Goal: Transaction & Acquisition: Purchase product/service

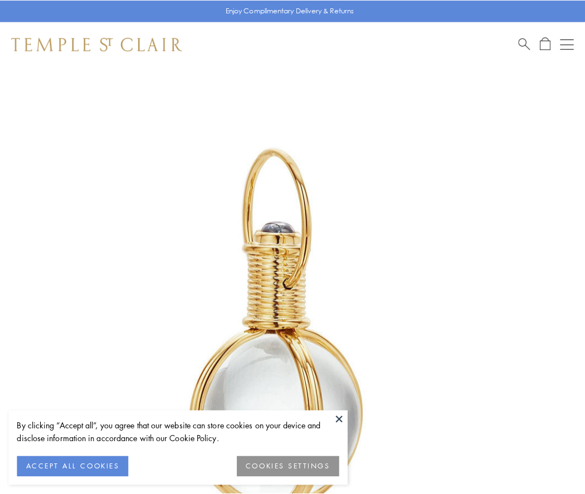
scroll to position [291, 0]
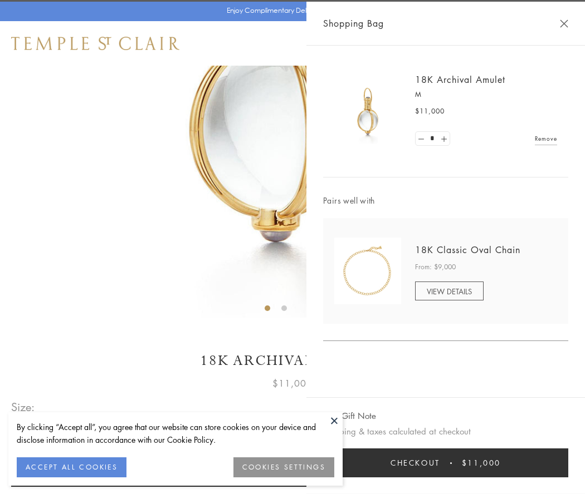
click at [445, 463] on button "Checkout $11,000" at bounding box center [445, 463] width 245 height 29
